Goal: Task Accomplishment & Management: Manage account settings

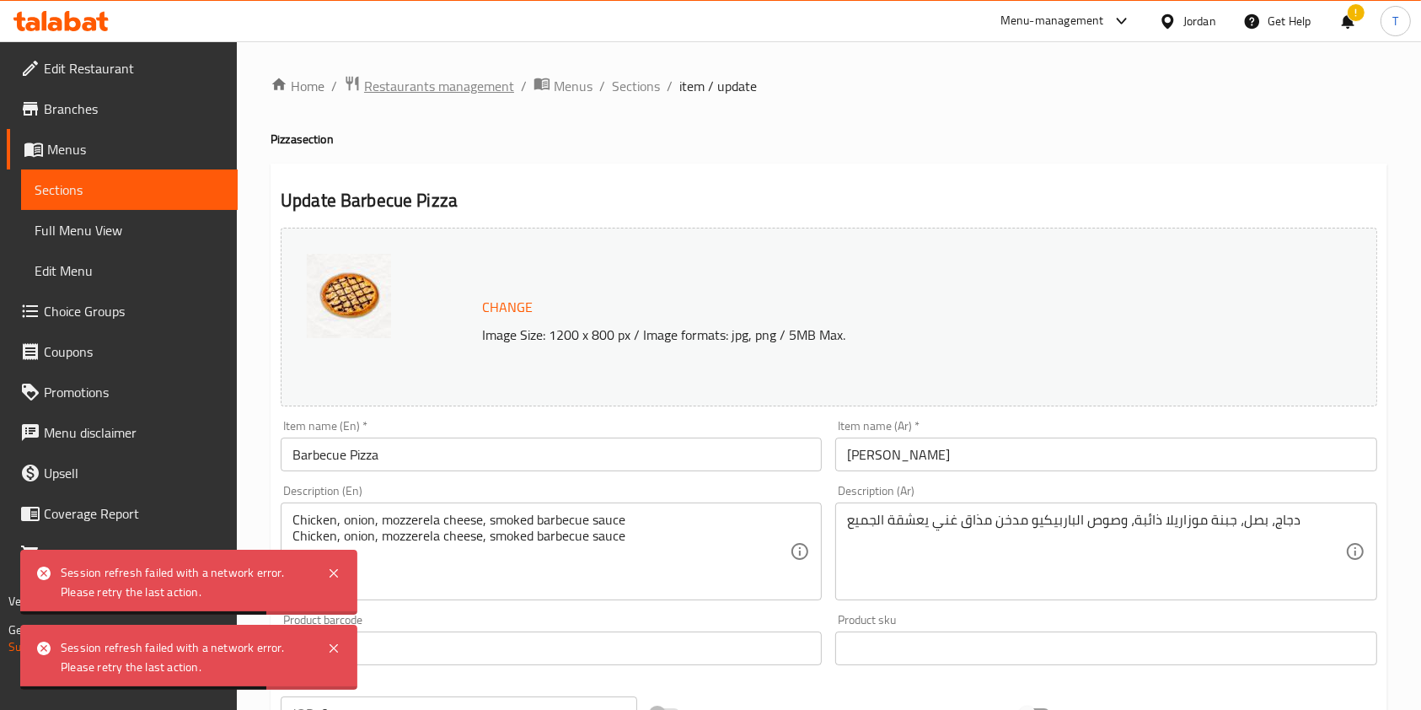
click at [487, 89] on span "Restaurants management" at bounding box center [439, 86] width 150 height 20
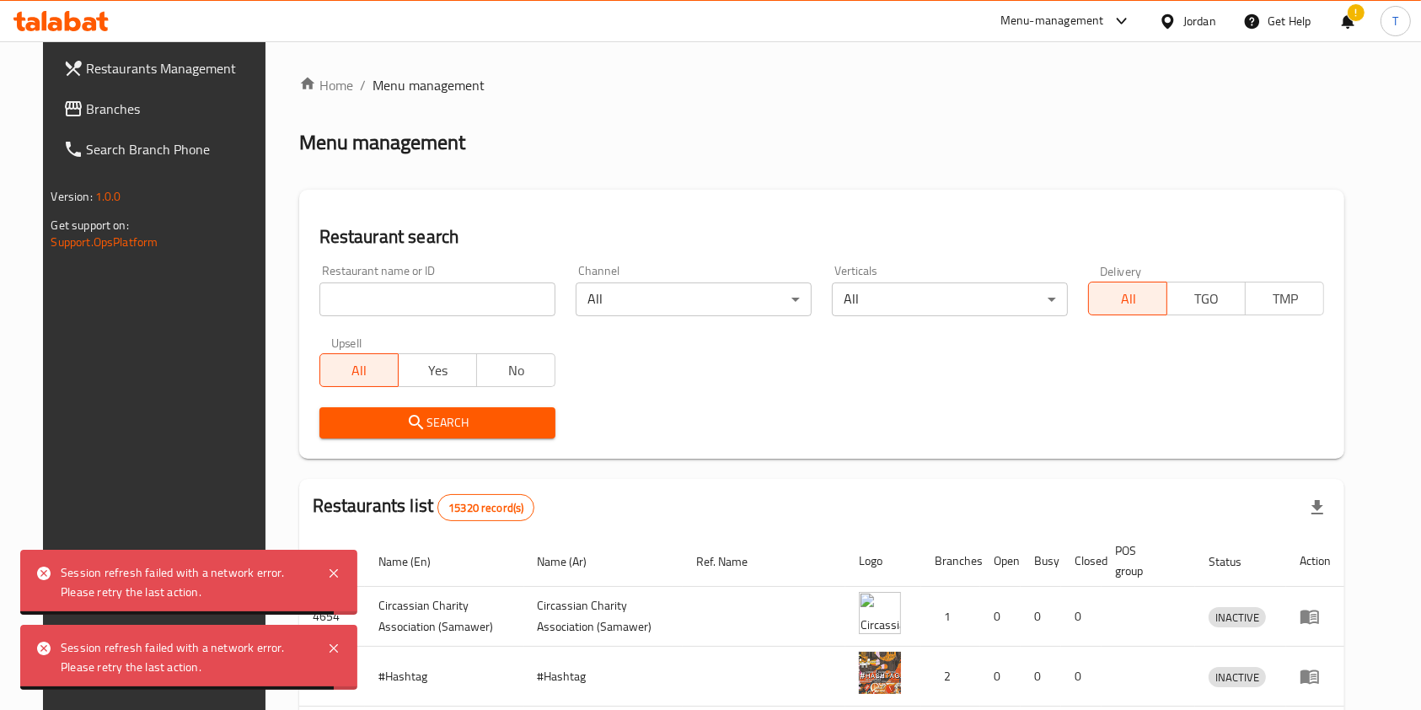
click at [466, 296] on input "search" at bounding box center [437, 299] width 236 height 34
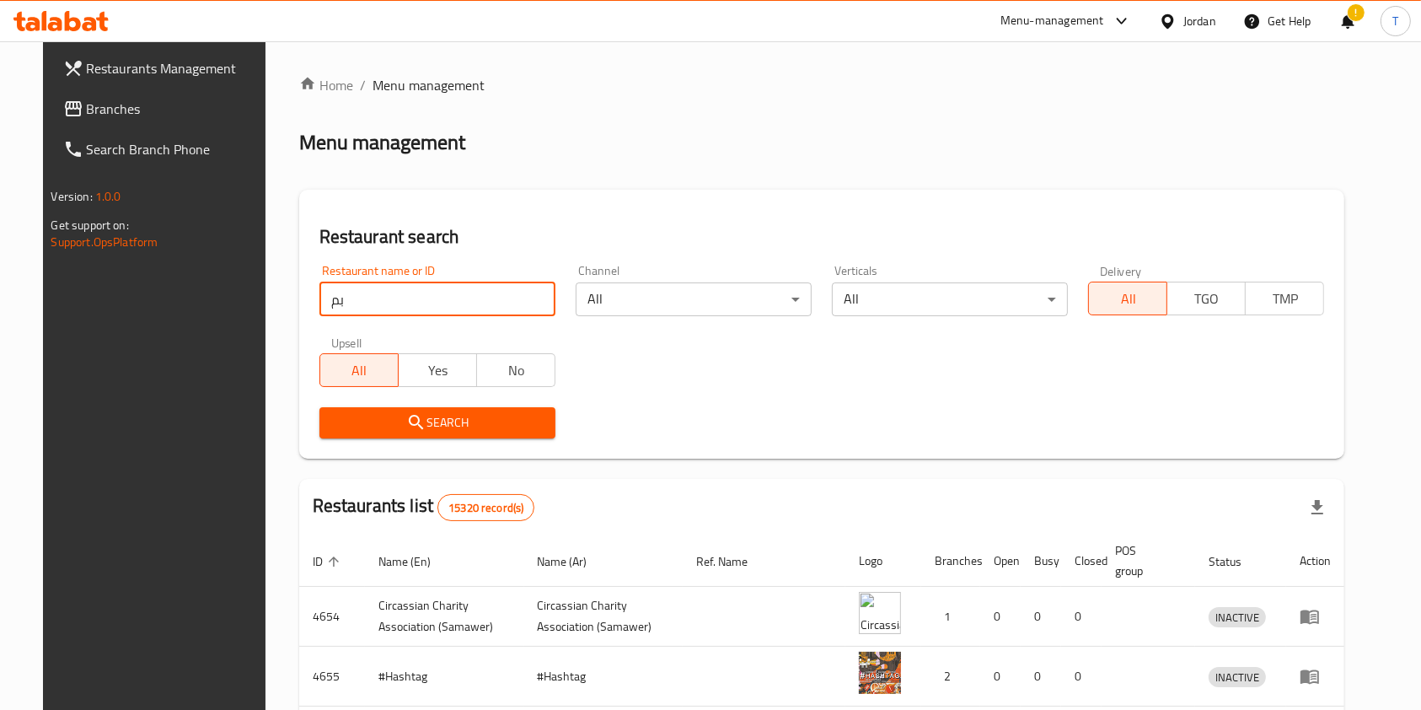
type input "ب"
type input "fluffy"
click button "Search" at bounding box center [437, 422] width 236 height 31
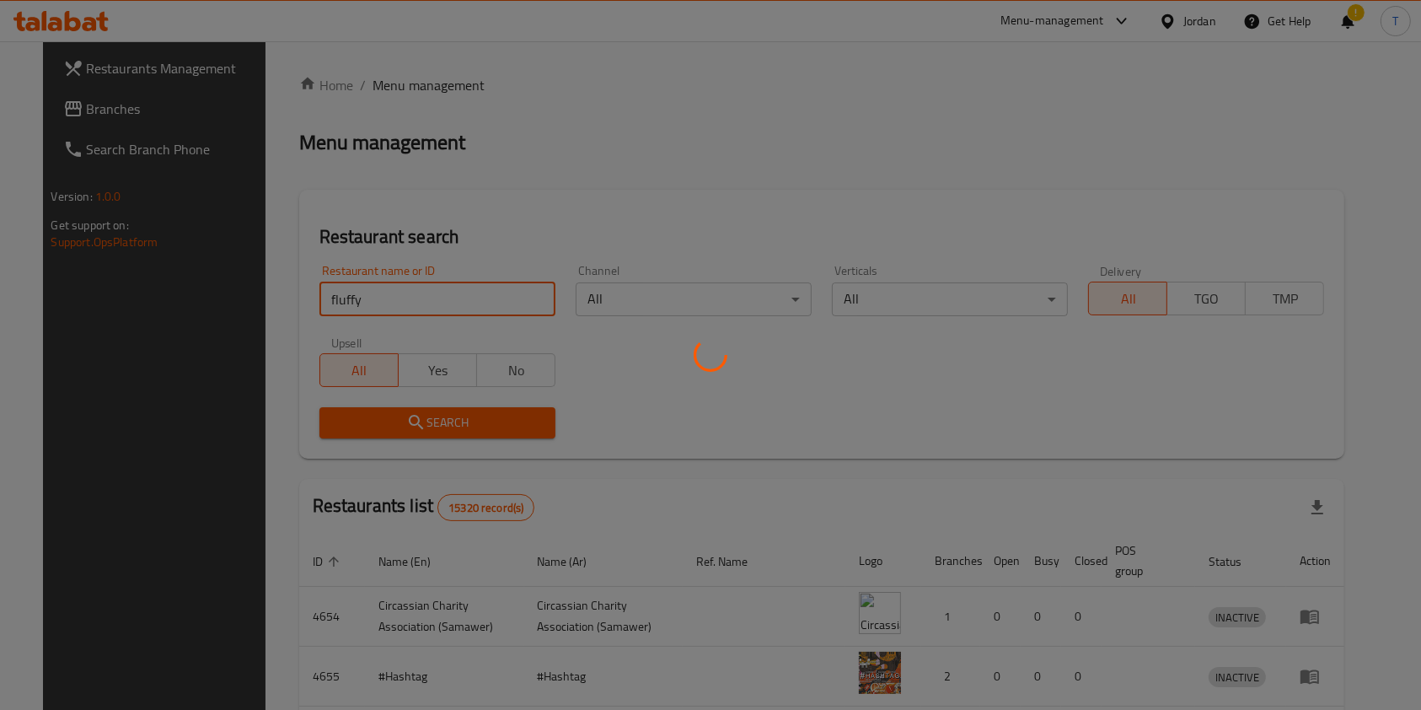
click button "Search" at bounding box center [437, 422] width 236 height 31
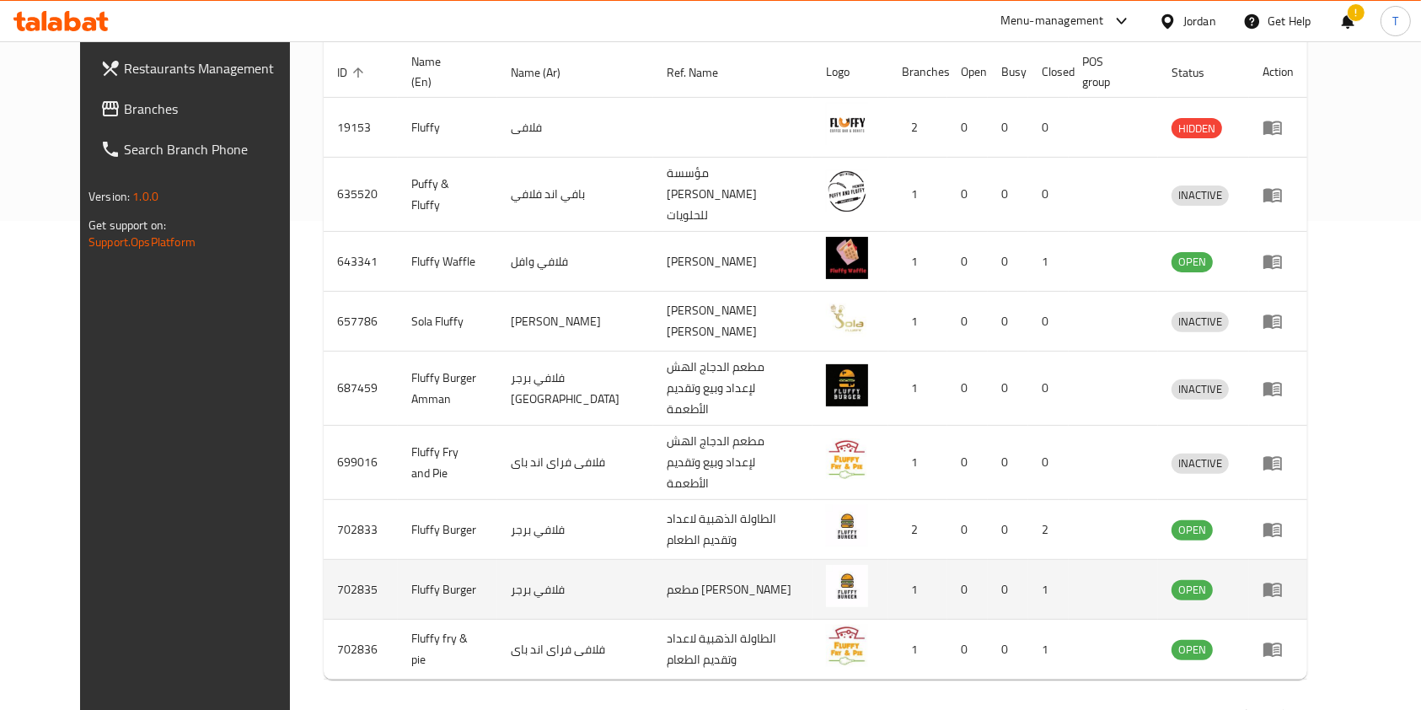
scroll to position [500, 0]
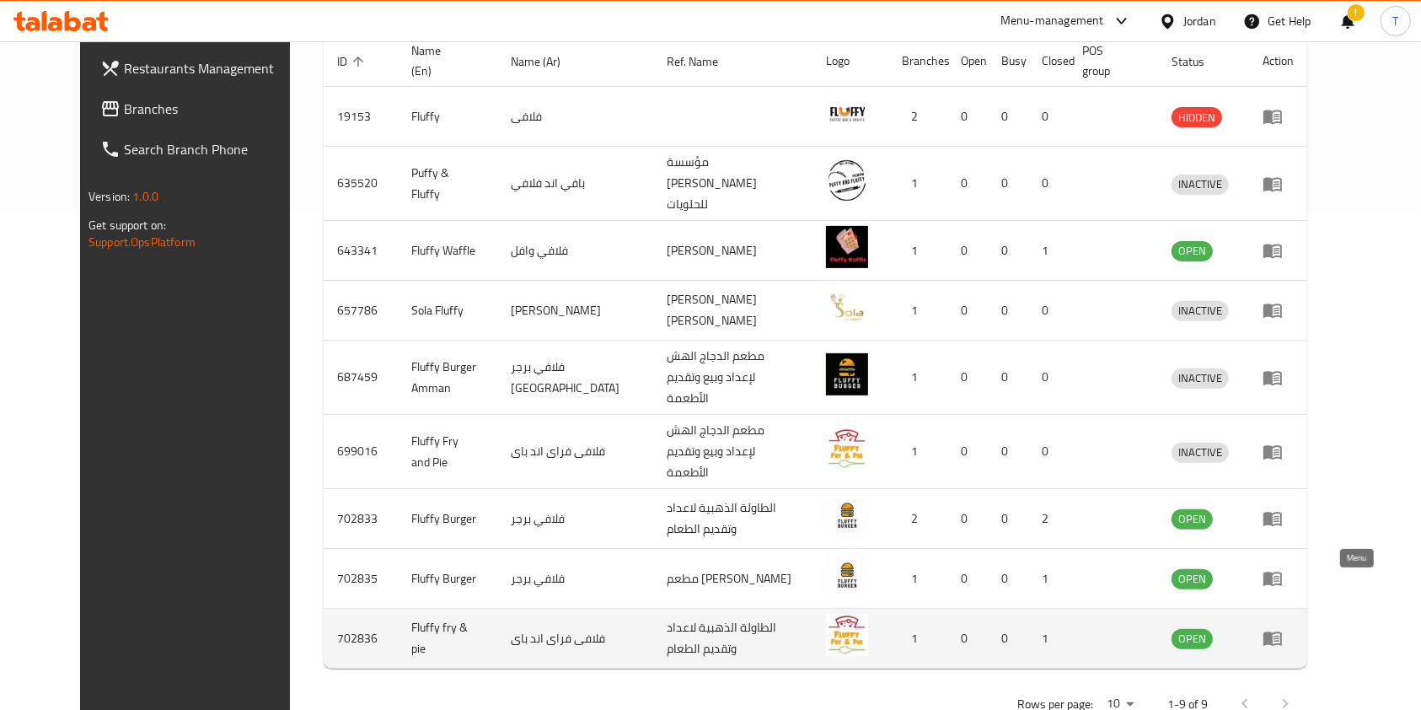
click at [1279, 635] on icon "enhanced table" at bounding box center [1276, 638] width 6 height 7
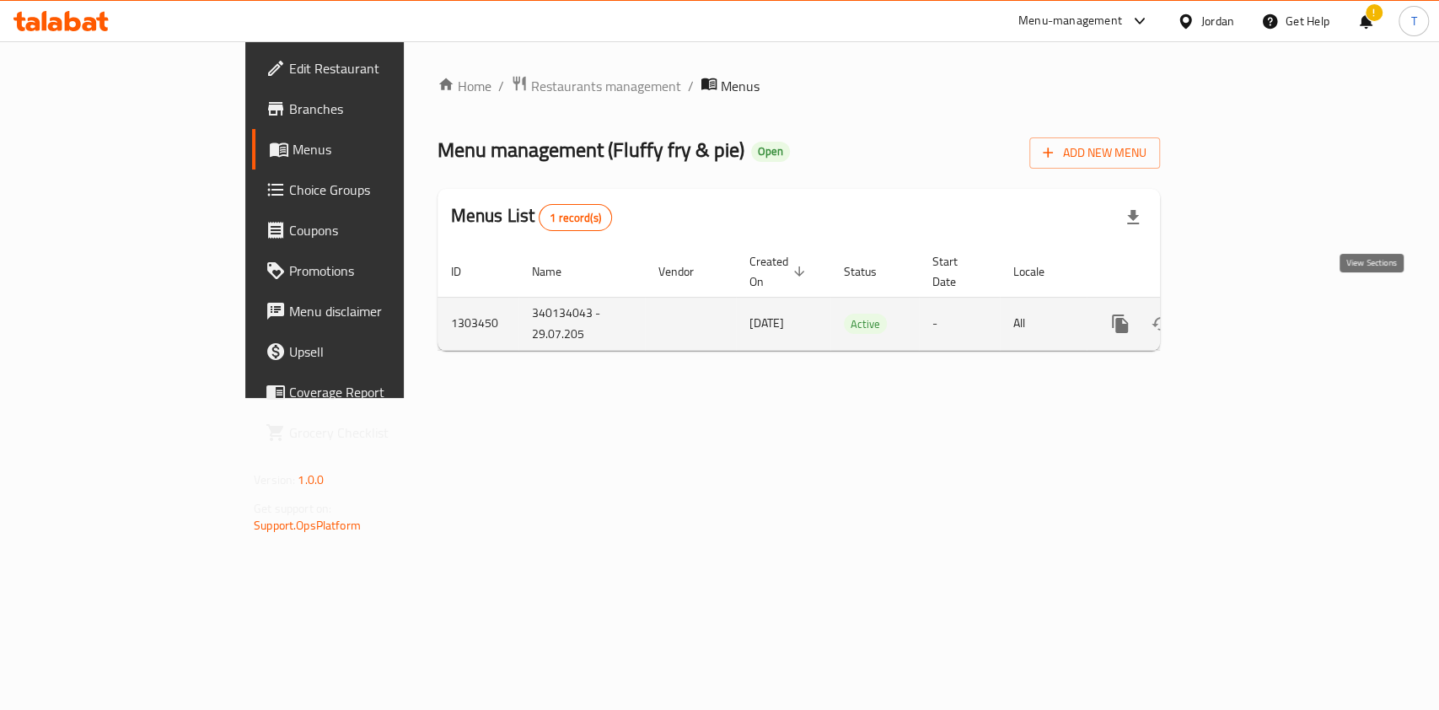
click at [1251, 313] on icon "enhanced table" at bounding box center [1241, 323] width 20 height 20
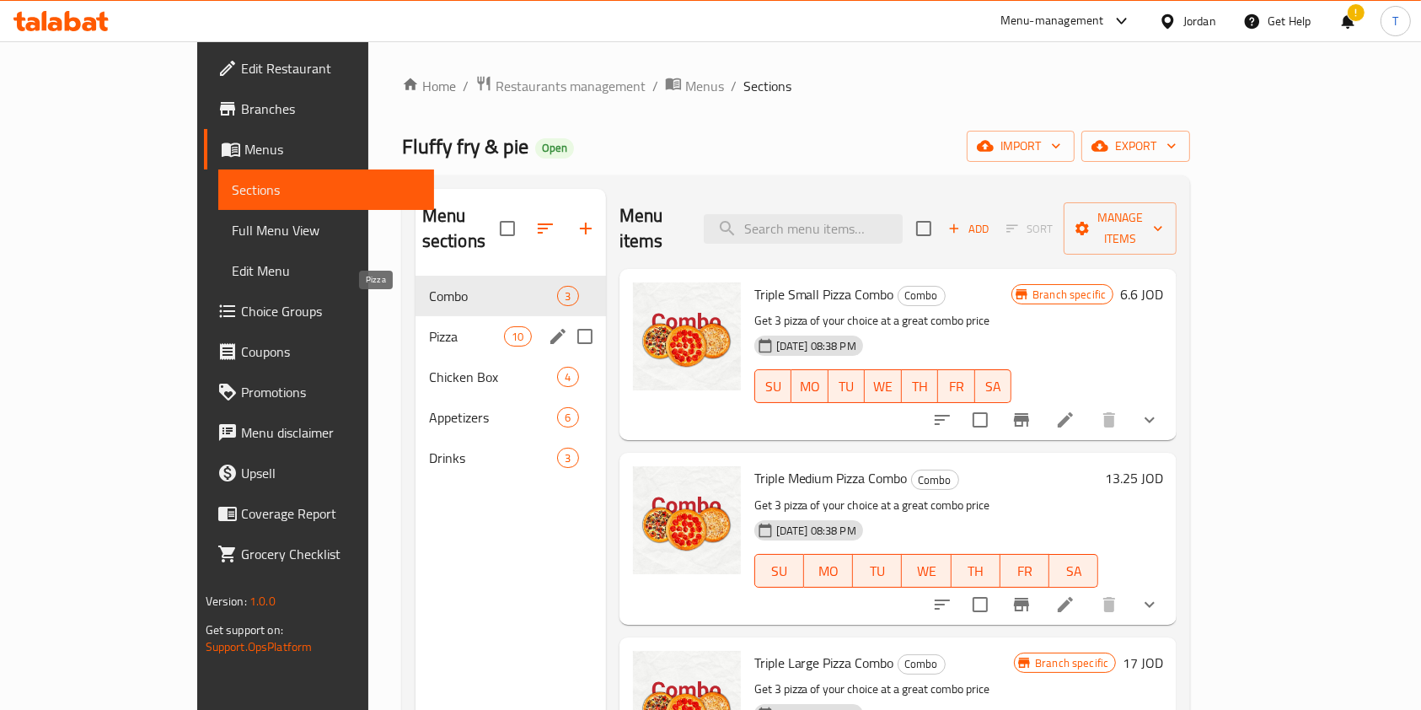
click at [429, 326] on span "Pizza" at bounding box center [467, 336] width 76 height 20
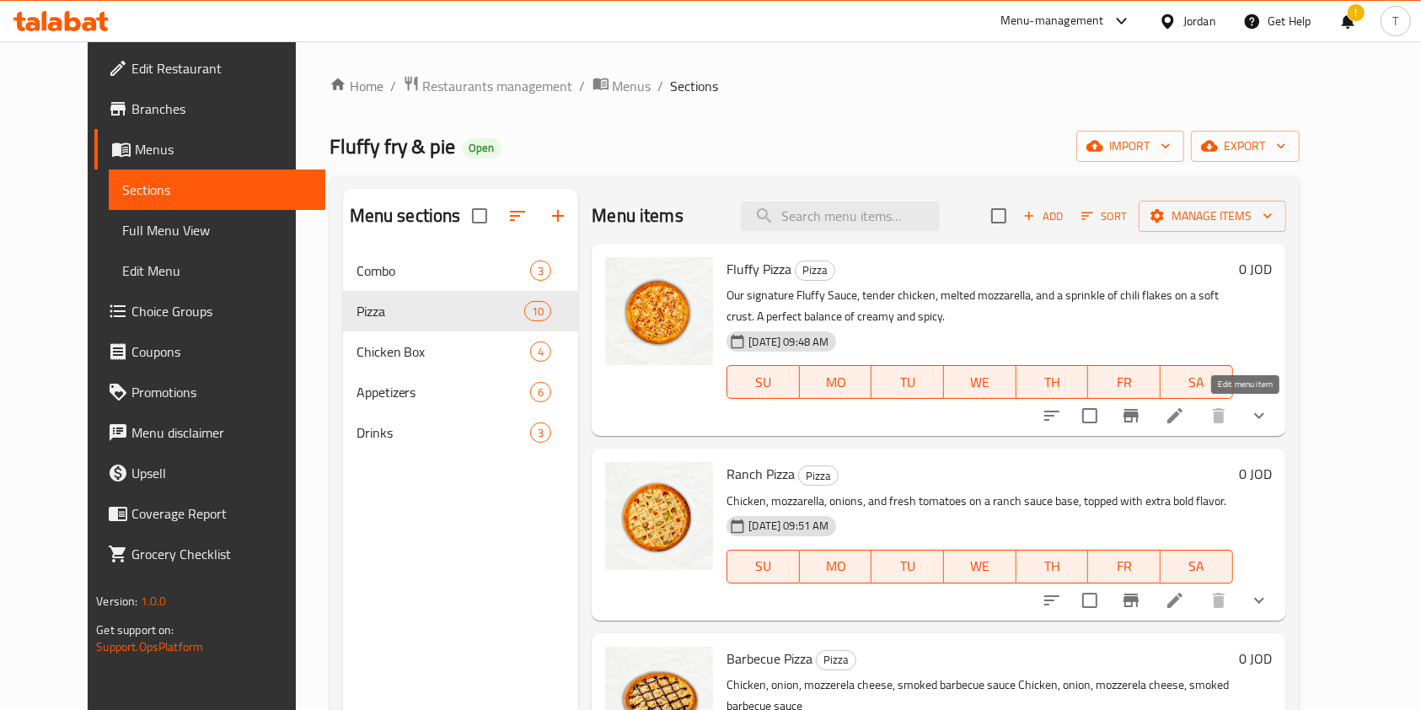
click at [1185, 421] on icon at bounding box center [1175, 415] width 20 height 20
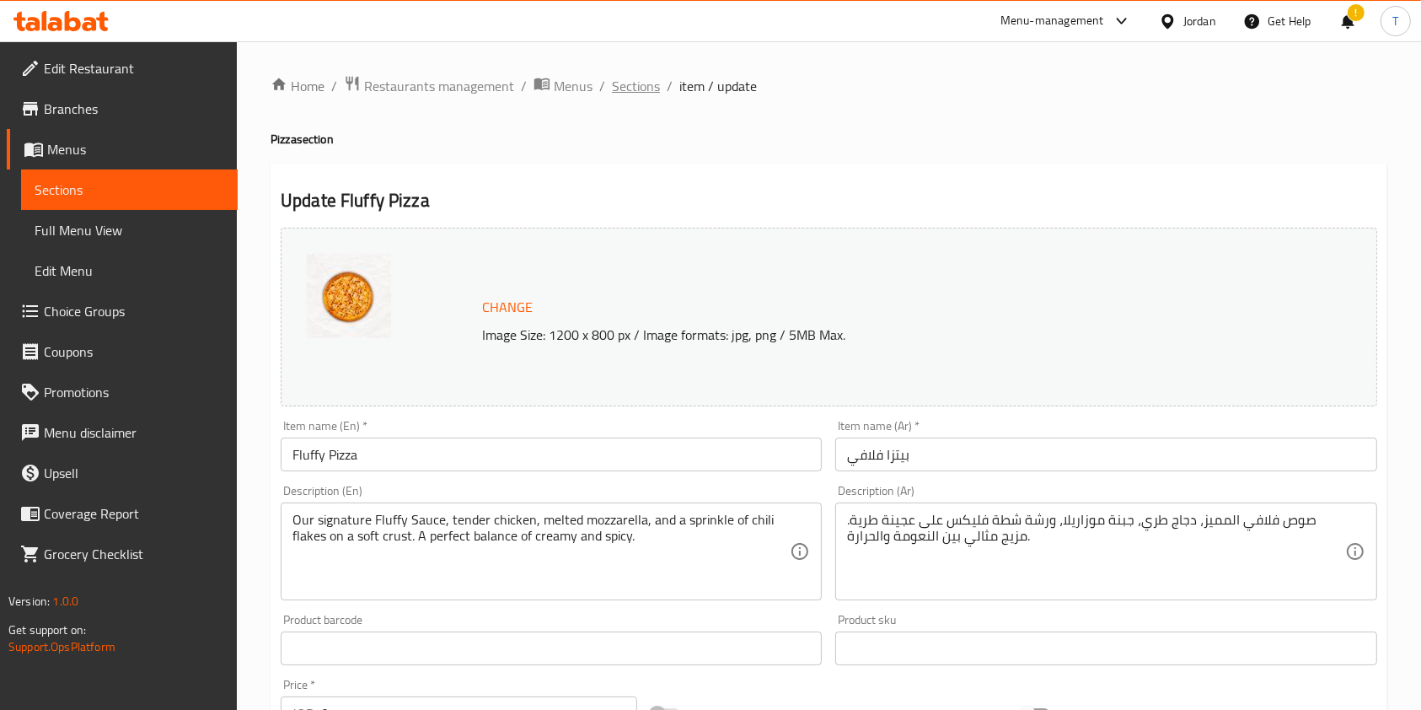
click at [624, 89] on span "Sections" at bounding box center [636, 86] width 48 height 20
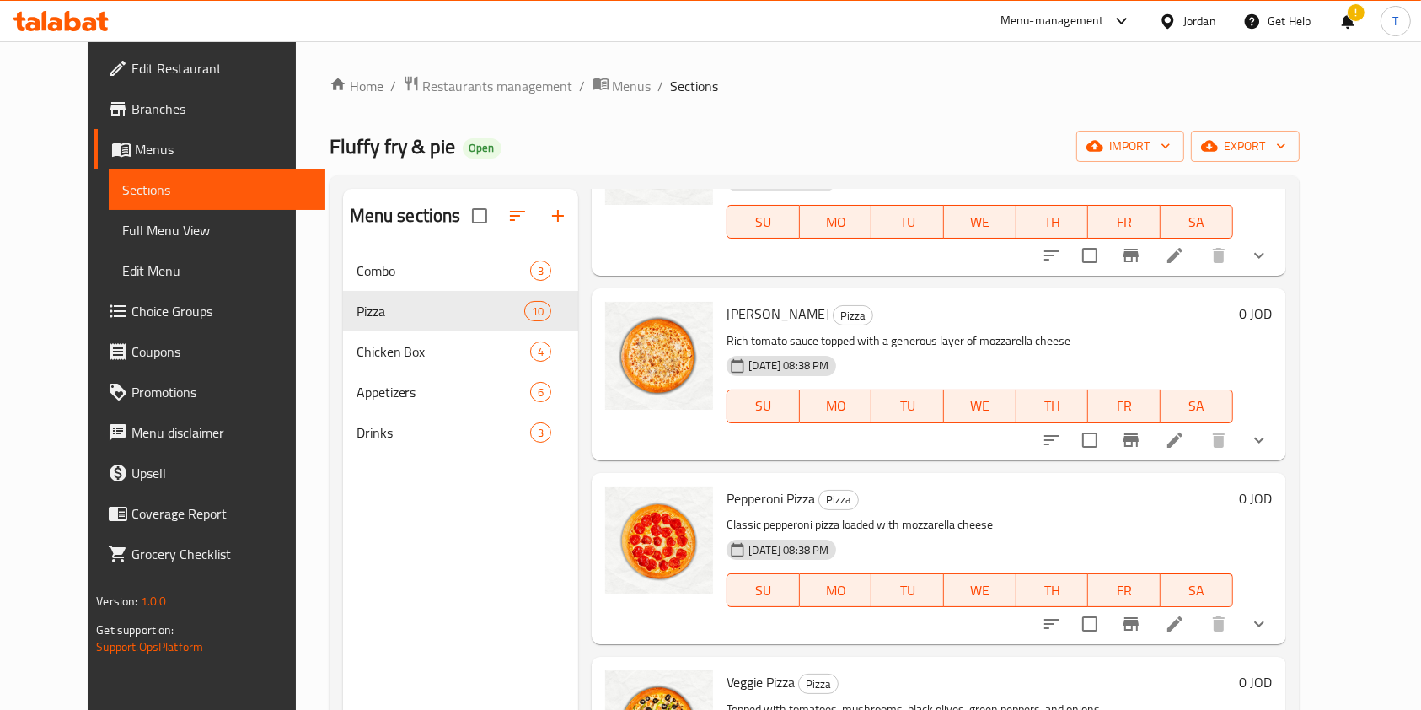
scroll to position [1011, 0]
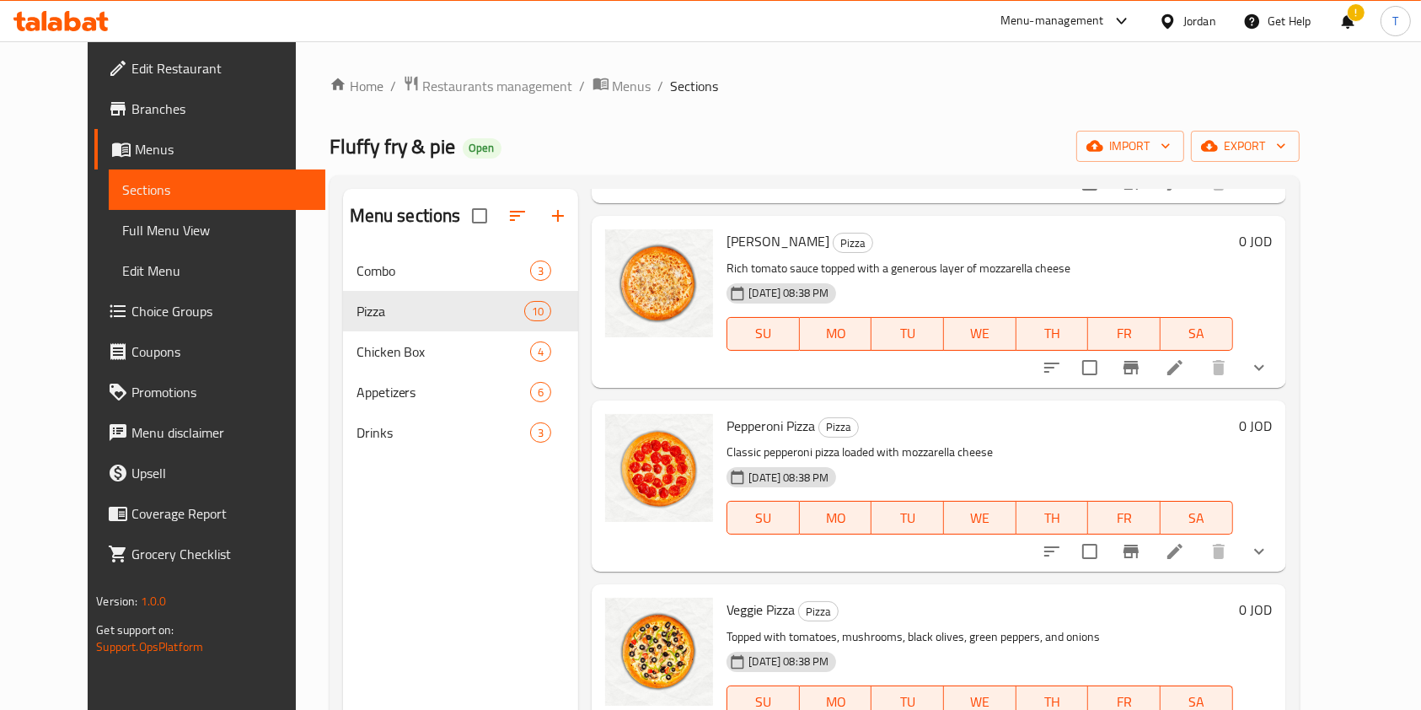
click at [1185, 541] on icon at bounding box center [1175, 551] width 20 height 20
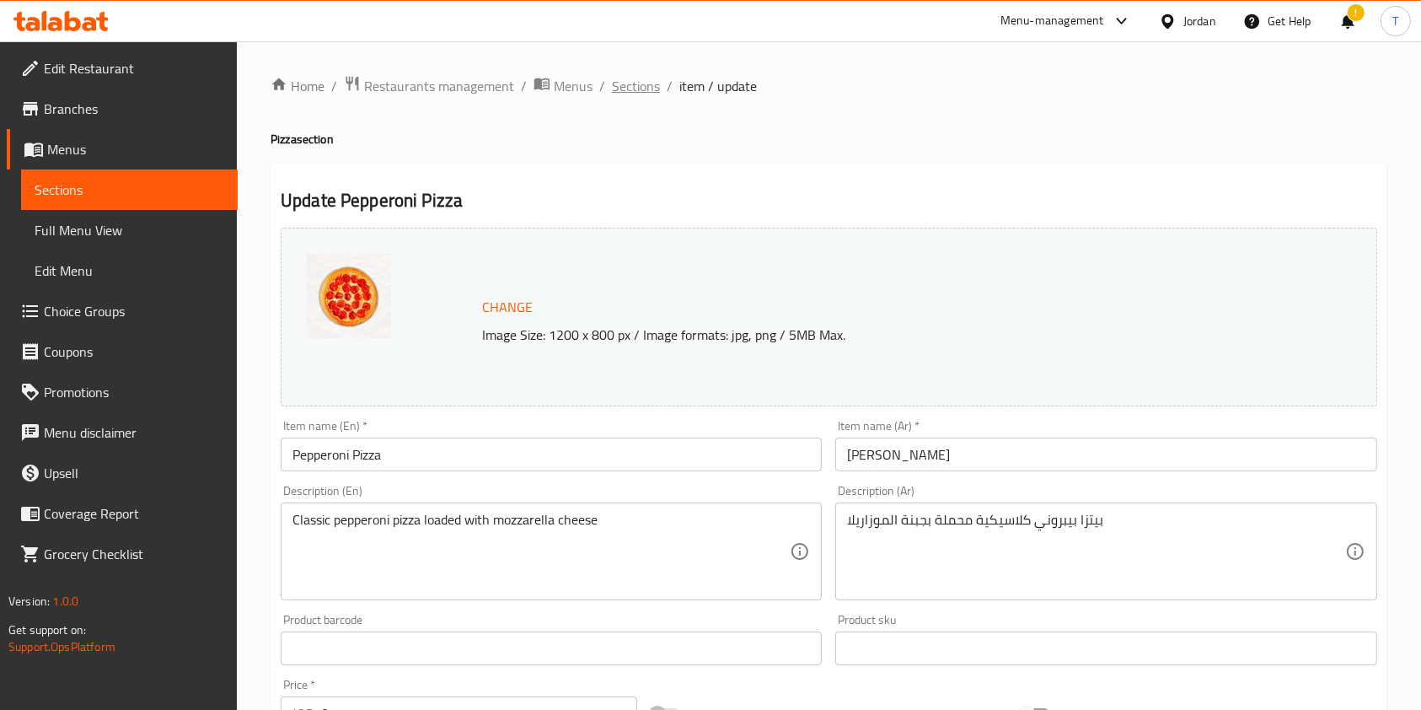
click at [627, 84] on span "Sections" at bounding box center [636, 86] width 48 height 20
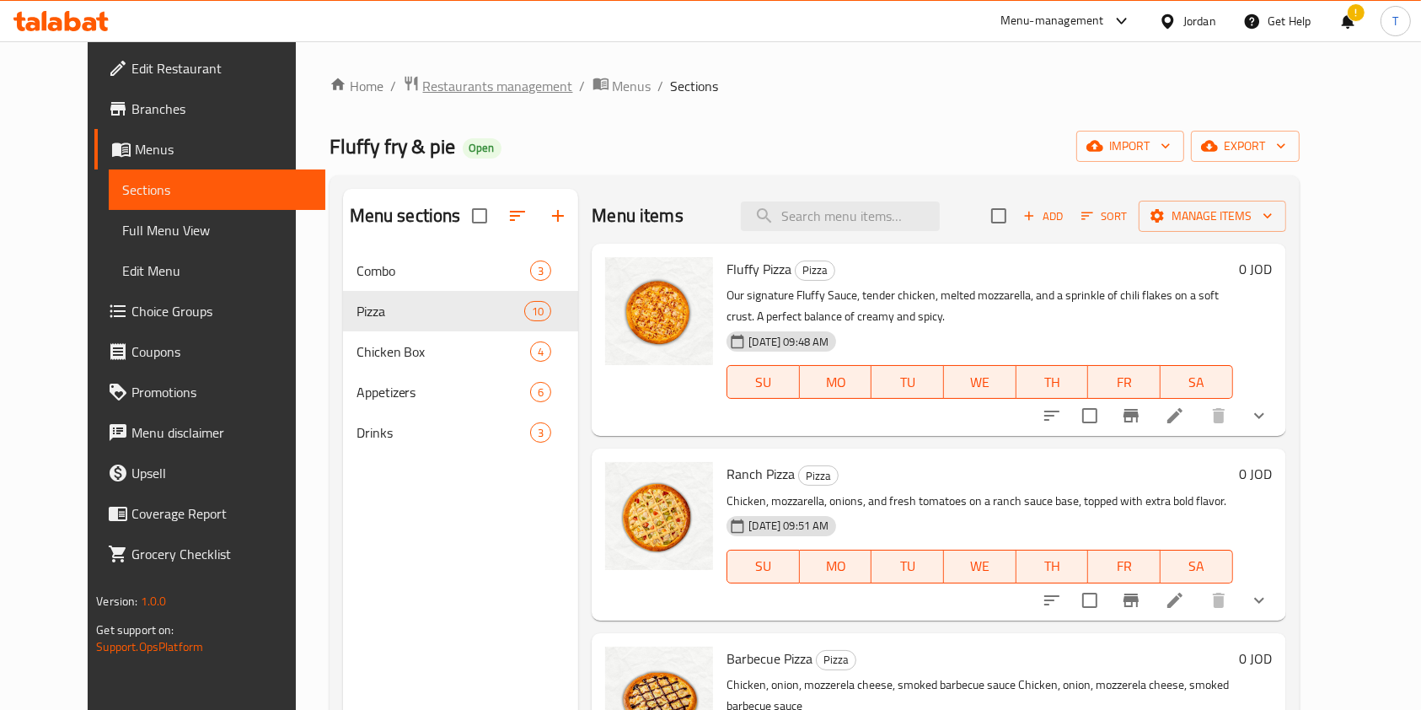
click at [468, 92] on span "Restaurants management" at bounding box center [498, 86] width 150 height 20
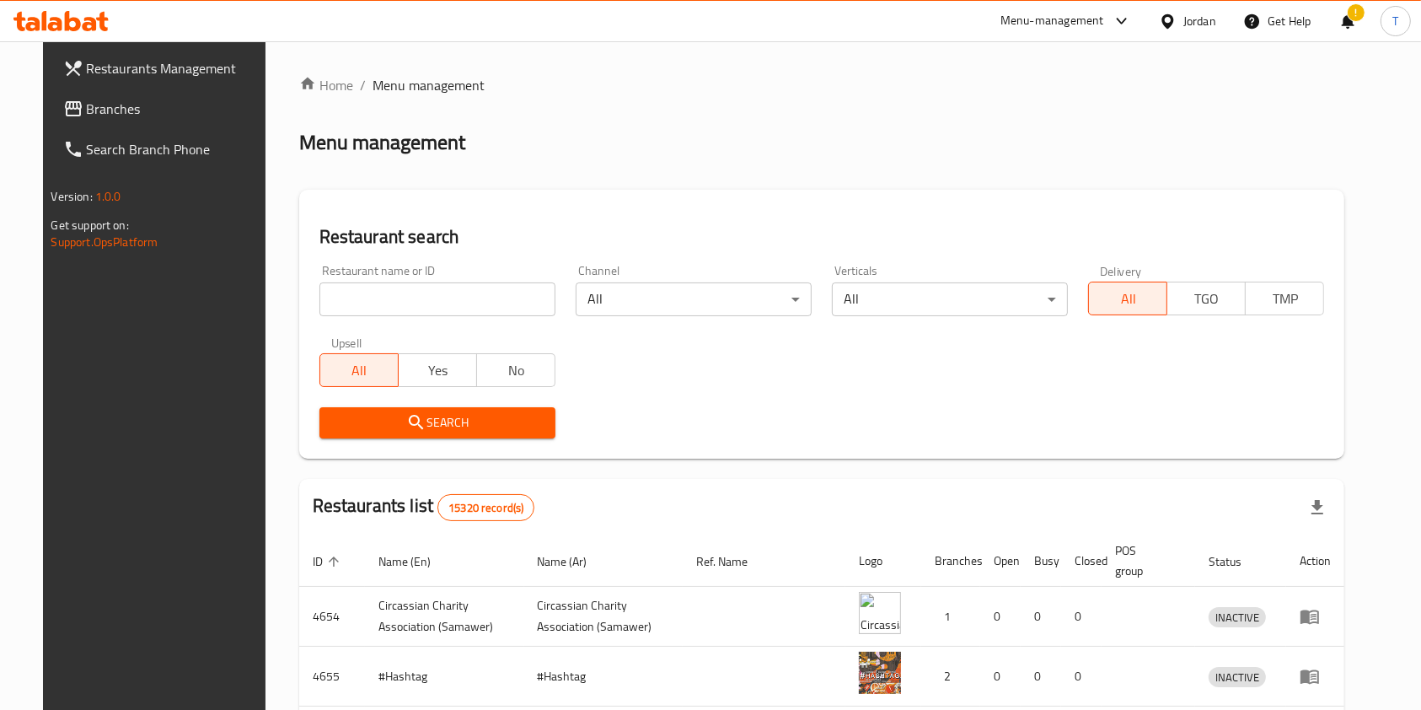
click at [1024, 33] on div "Menu-management" at bounding box center [1066, 21] width 158 height 40
click at [1046, 28] on div "Menu-management" at bounding box center [1052, 21] width 104 height 20
click at [994, 125] on div "Agent Campaigns Center" at bounding box center [957, 113] width 154 height 39
